Goal: Check status: Check status

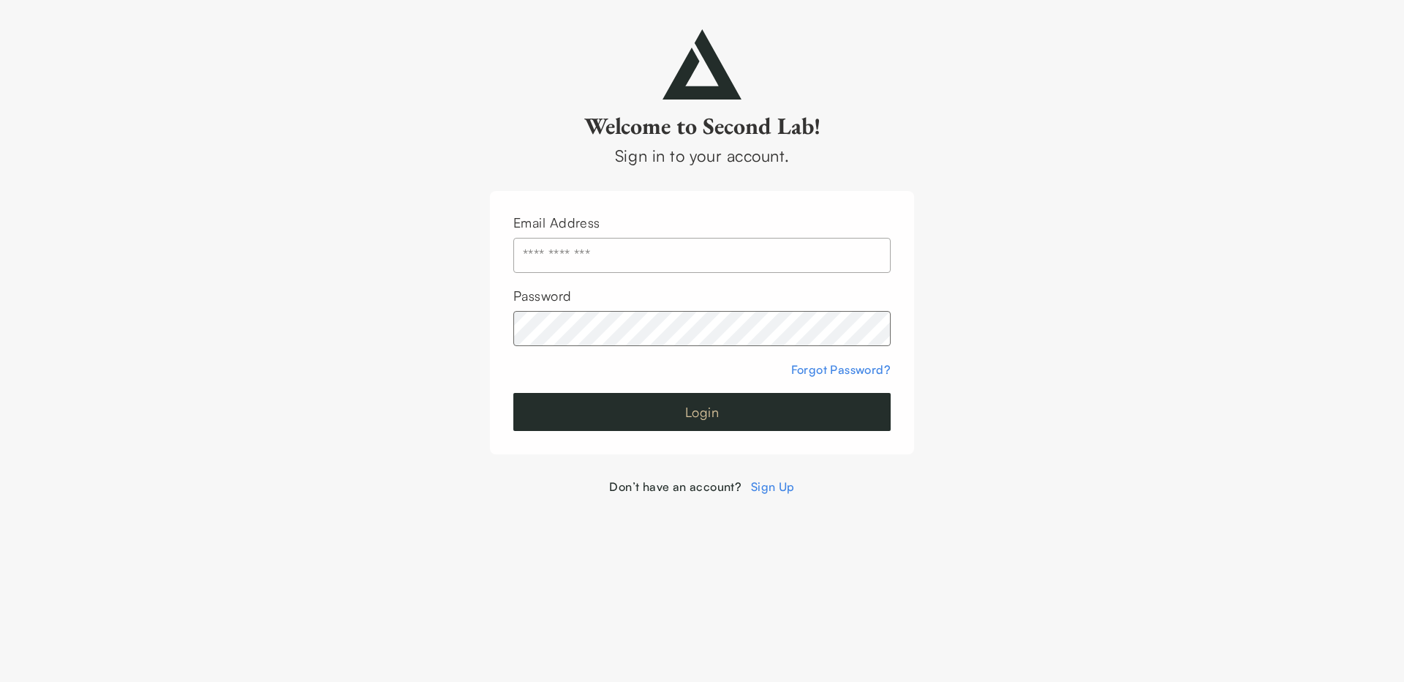
type input "**********"
click at [705, 413] on button "Login" at bounding box center [701, 412] width 377 height 38
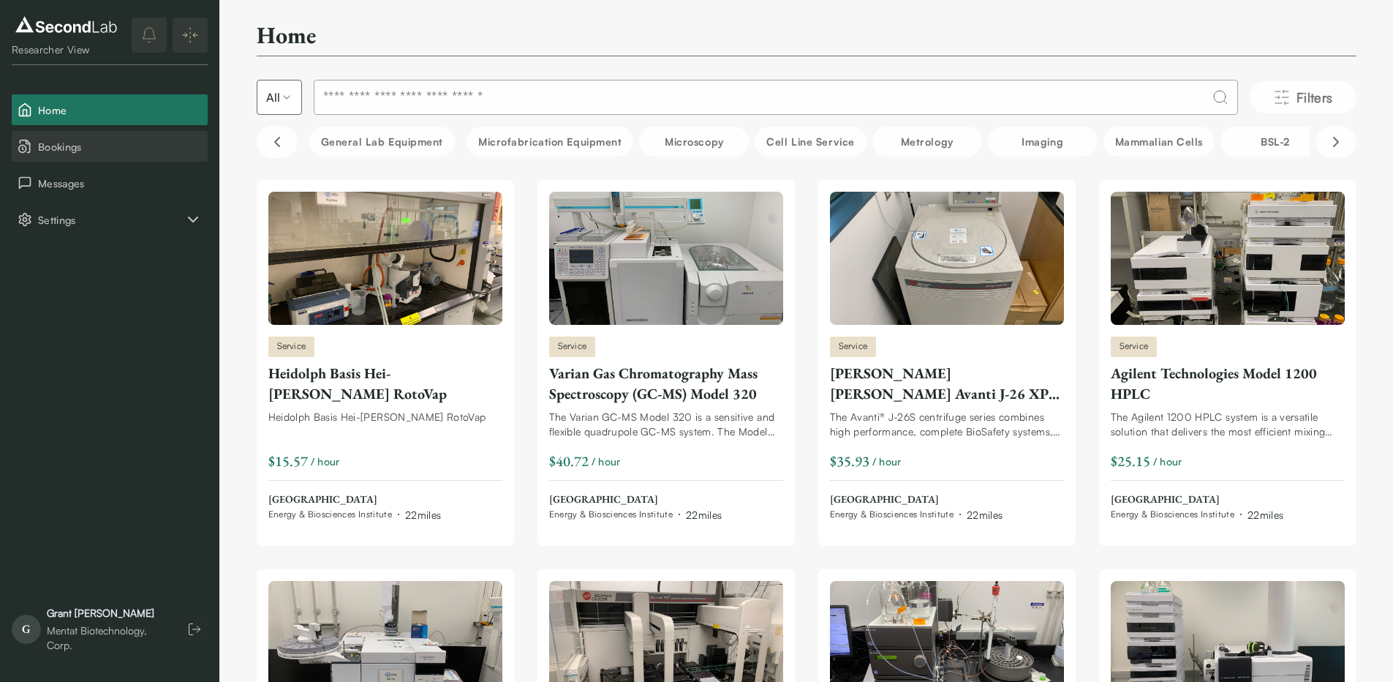
click at [83, 148] on span "Bookings" at bounding box center [120, 146] width 164 height 15
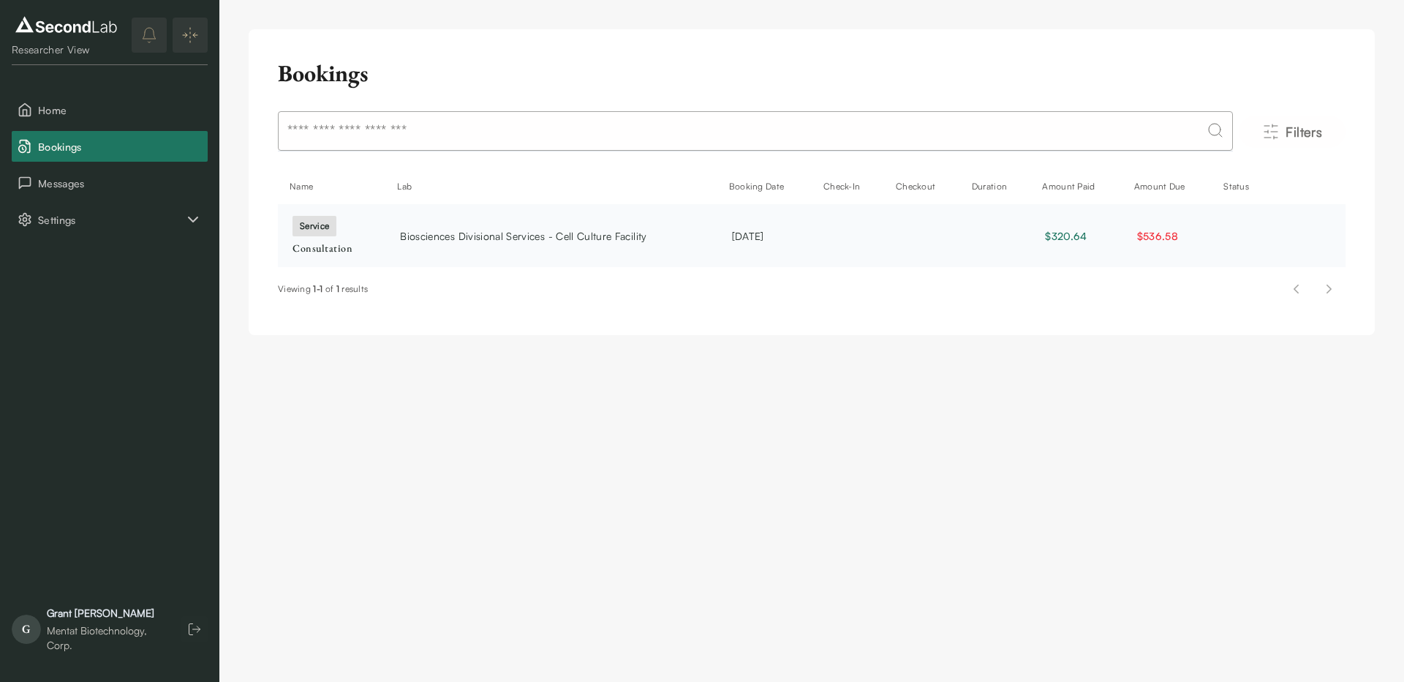
click at [503, 236] on span "Biosciences Divisional Services - Cell Culture Facility" at bounding box center [523, 235] width 247 height 15
